Goal: Book appointment/travel/reservation

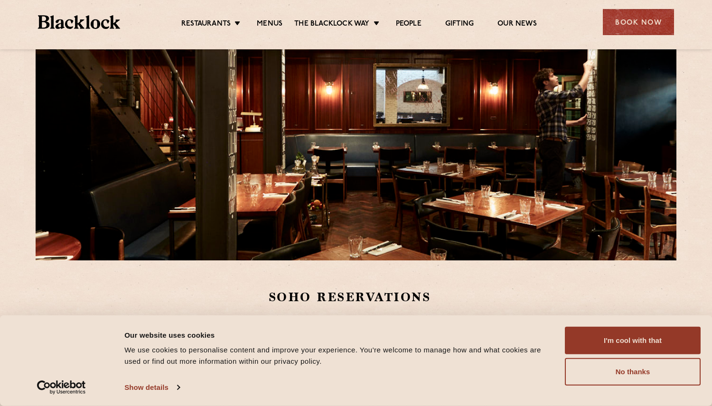
scroll to position [84, 0]
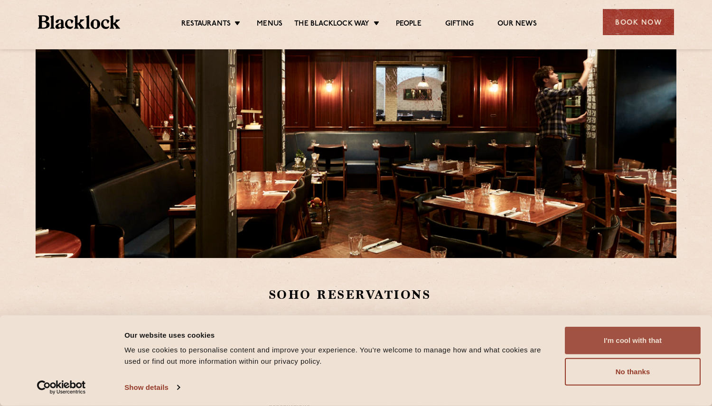
click at [612, 339] on button "I'm cool with that" at bounding box center [633, 341] width 136 height 28
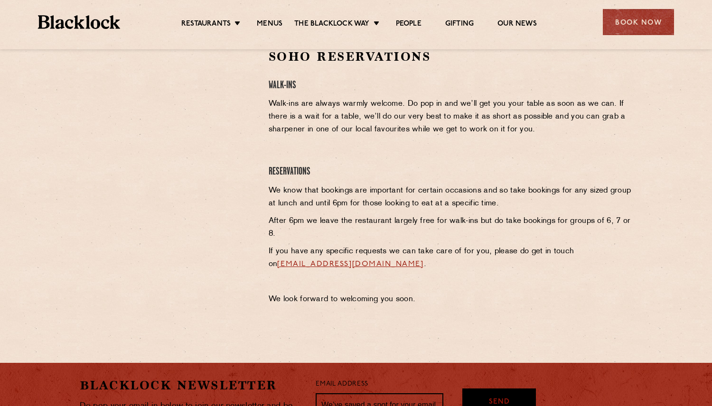
scroll to position [325, 0]
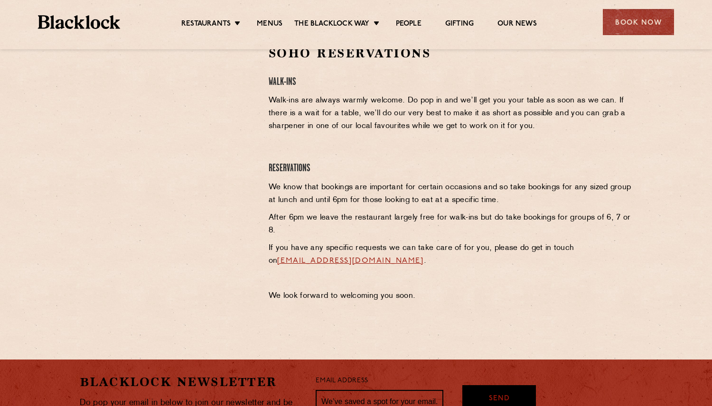
click at [317, 149] on div "Soho Reservations Walk-Ins Walk-ins are always warmly welcome. Do pop in and we…" at bounding box center [451, 176] width 378 height 263
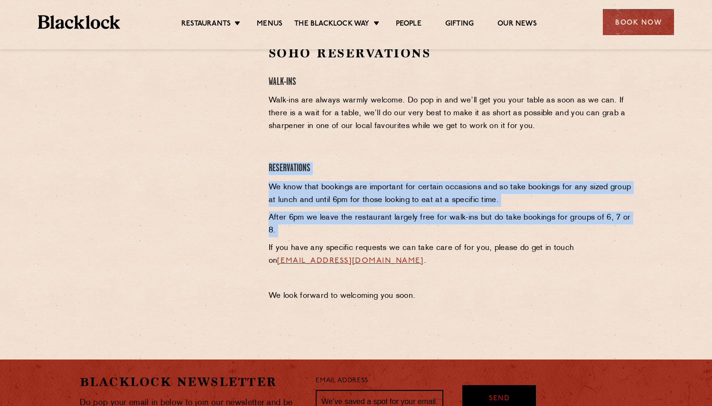
drag, startPoint x: 317, startPoint y: 149, endPoint x: 317, endPoint y: 232, distance: 83.1
click at [317, 233] on div "Soho Reservations Walk-Ins Walk-ins are always warmly welcome. Do pop in and we…" at bounding box center [451, 176] width 378 height 263
click at [317, 232] on p "After 6pm we leave the restaurant largely free for walk-ins but do take booking…" at bounding box center [451, 225] width 364 height 26
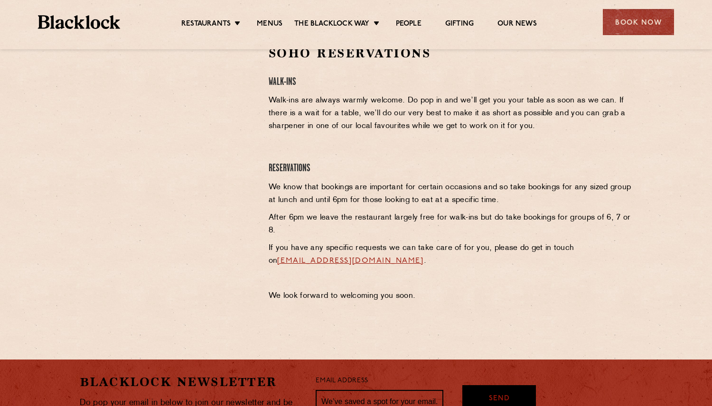
click at [317, 232] on p "After 6pm we leave the restaurant largely free for walk-ins but do take booking…" at bounding box center [451, 225] width 364 height 26
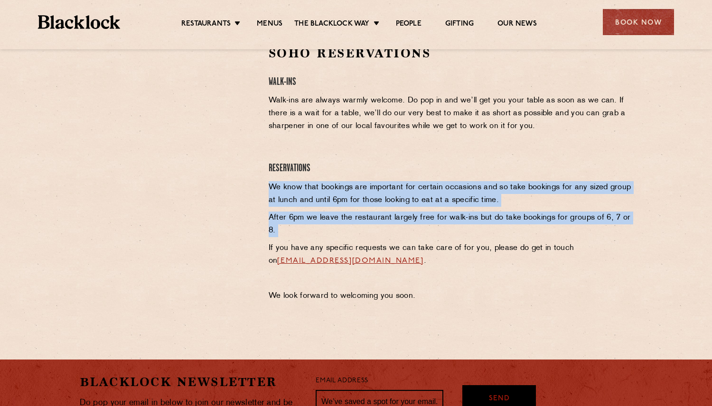
drag, startPoint x: 317, startPoint y: 232, endPoint x: 328, endPoint y: 184, distance: 49.1
click at [328, 184] on div "Soho Reservations Walk-Ins Walk-ins are always warmly welcome. Do pop in and we…" at bounding box center [451, 176] width 378 height 263
click at [328, 184] on p "We know that bookings are important for certain occasions and so take bookings …" at bounding box center [451, 194] width 364 height 26
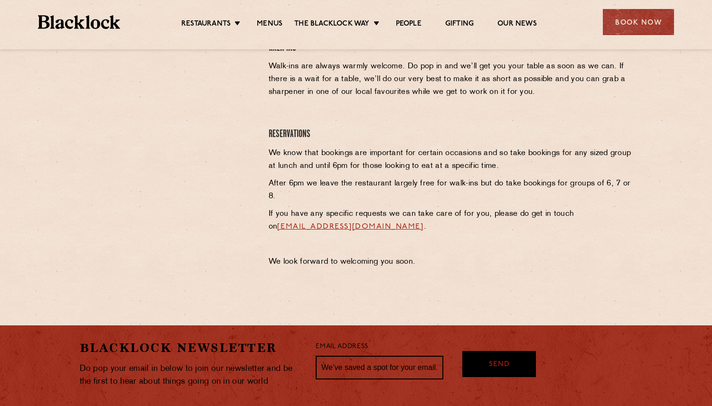
scroll to position [362, 0]
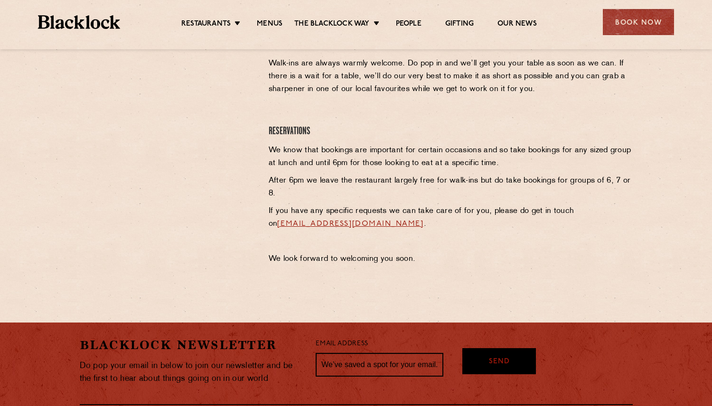
click at [319, 181] on p "After 6pm we leave the restaurant largely free for walk-ins but do take booking…" at bounding box center [451, 188] width 364 height 26
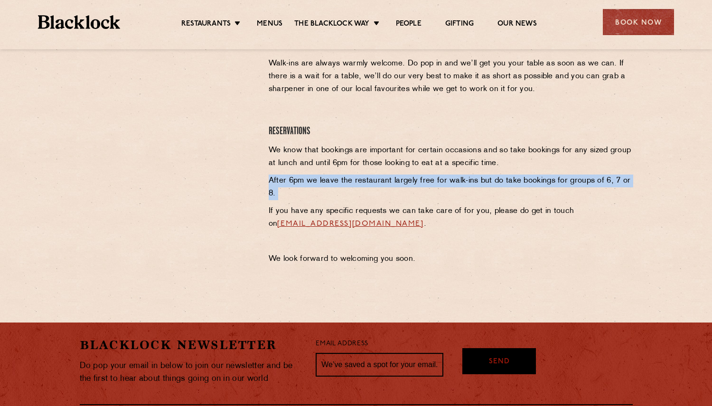
click at [319, 181] on p "After 6pm we leave the restaurant largely free for walk-ins but do take booking…" at bounding box center [451, 188] width 364 height 26
click at [339, 181] on p "After 6pm we leave the restaurant largely free for walk-ins but do take booking…" at bounding box center [451, 188] width 364 height 26
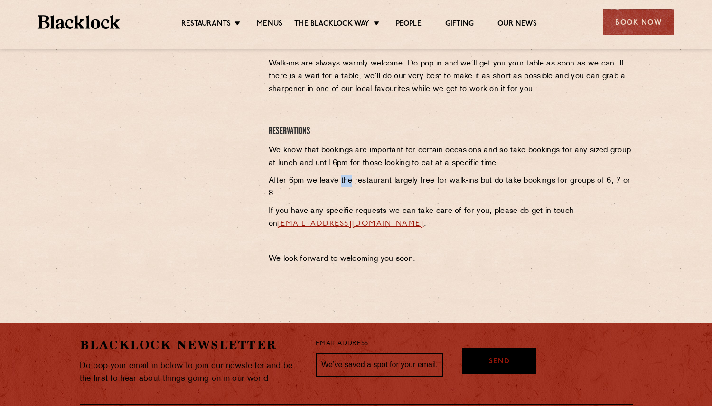
click at [339, 181] on p "After 6pm we leave the restaurant largely free for walk-ins but do take booking…" at bounding box center [451, 188] width 364 height 26
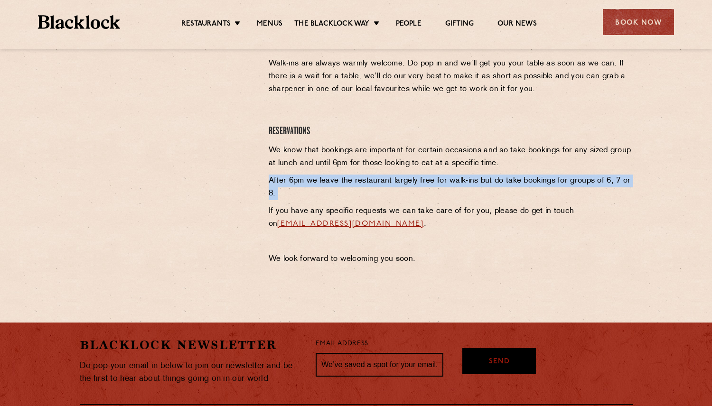
click at [339, 181] on p "After 6pm we leave the restaurant largely free for walk-ins but do take booking…" at bounding box center [451, 188] width 364 height 26
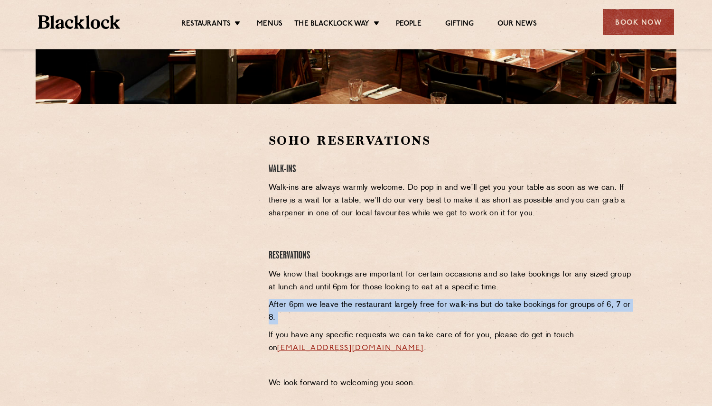
scroll to position [200, 0]
